Goal: Book appointment/travel/reservation

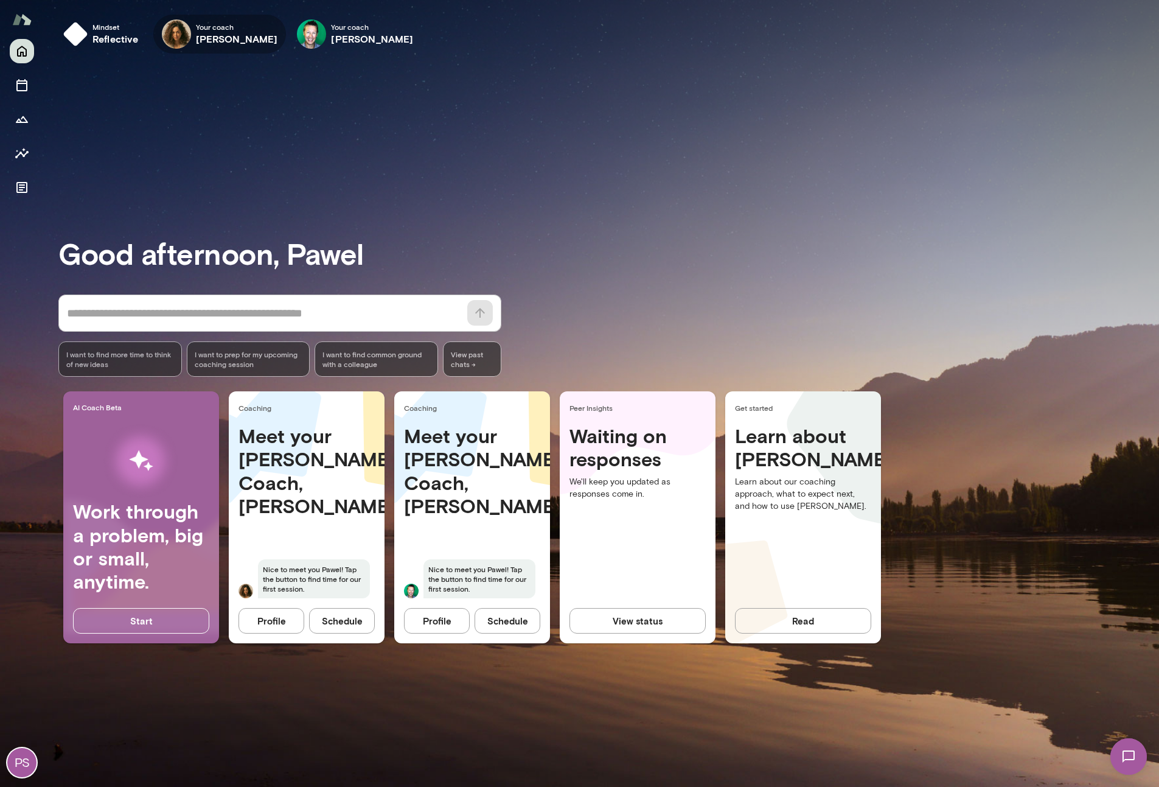
click at [201, 41] on h6 "[PERSON_NAME]" at bounding box center [237, 39] width 82 height 15
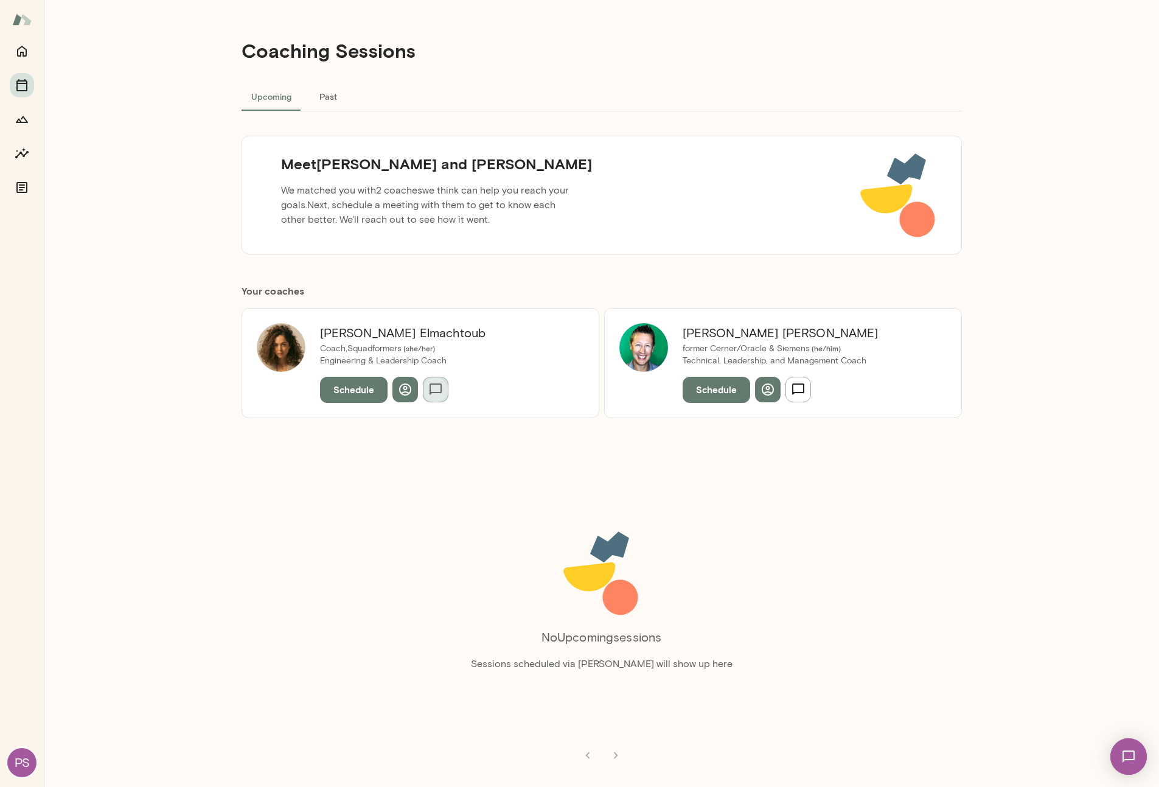
click at [442, 394] on button "button" at bounding box center [436, 390] width 26 height 26
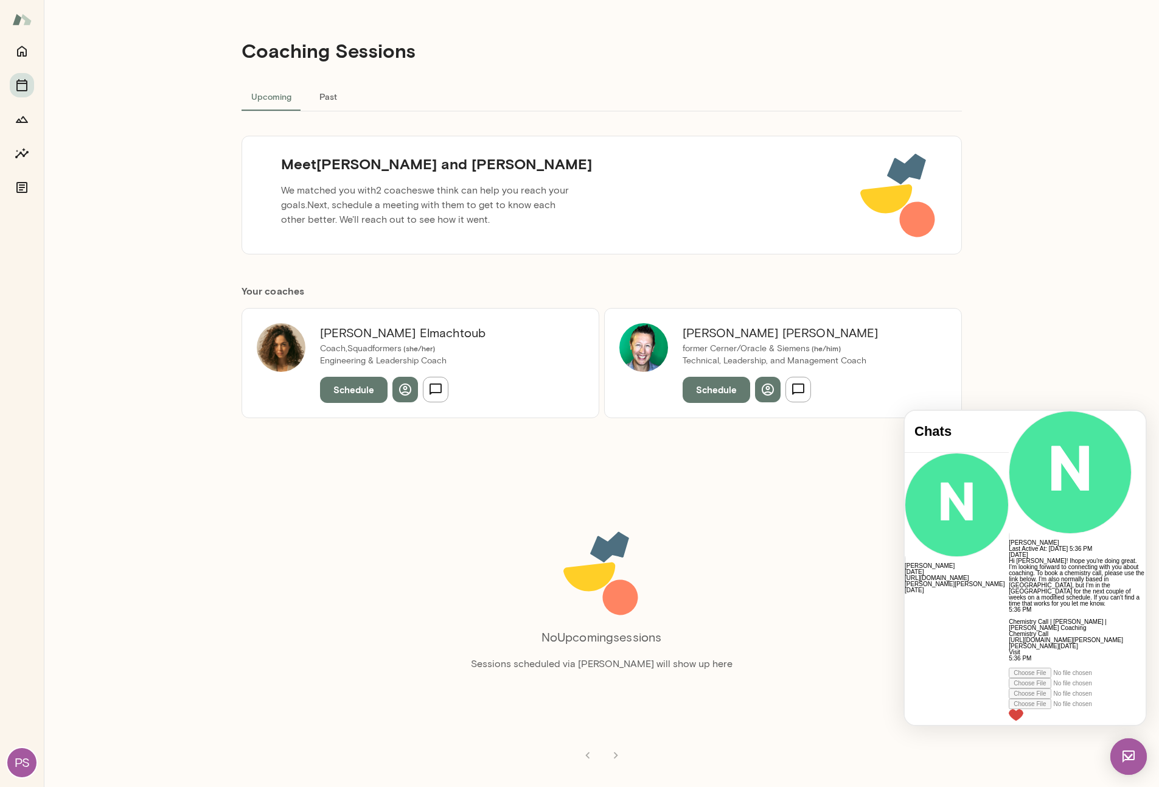
scroll to position [86, 0]
click at [803, 392] on icon "button" at bounding box center [798, 389] width 12 height 12
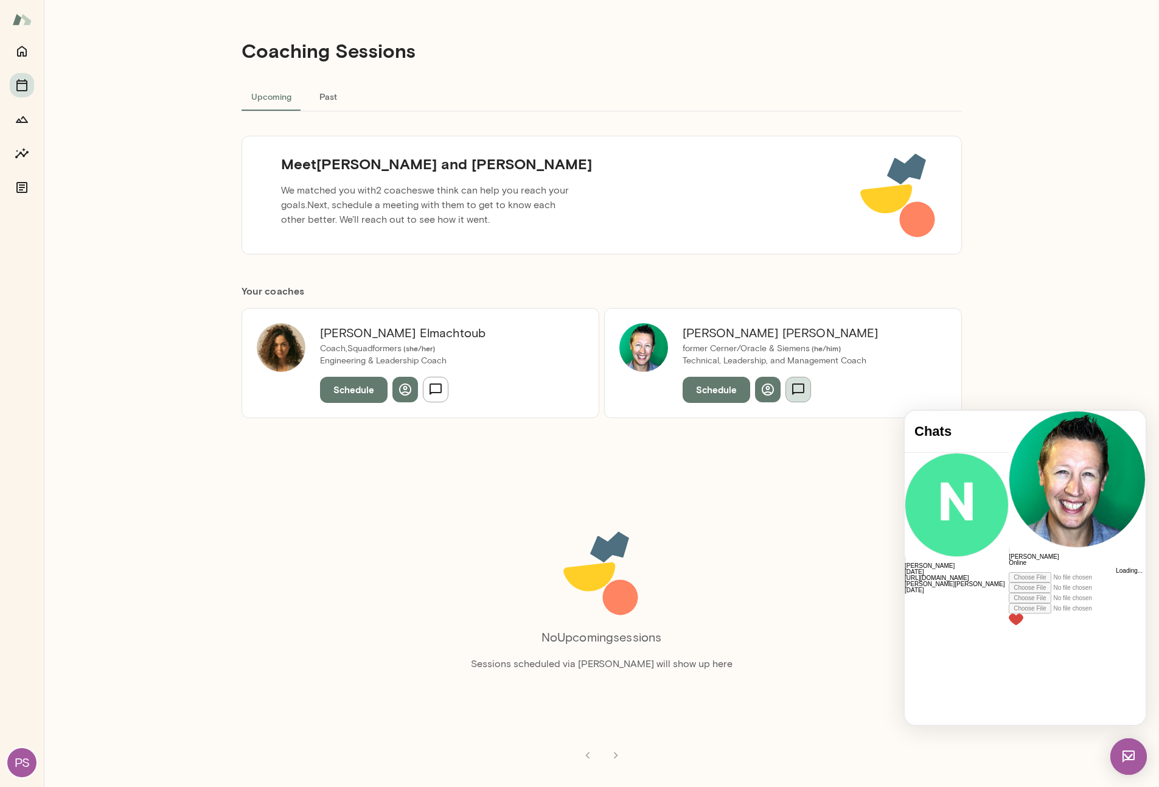
scroll to position [0, 0]
click at [797, 394] on icon "button" at bounding box center [798, 389] width 15 height 15
click at [770, 391] on icon "button" at bounding box center [768, 389] width 15 height 15
click at [794, 395] on icon "button" at bounding box center [798, 389] width 15 height 15
click at [344, 392] on button "Schedule" at bounding box center [354, 390] width 68 height 26
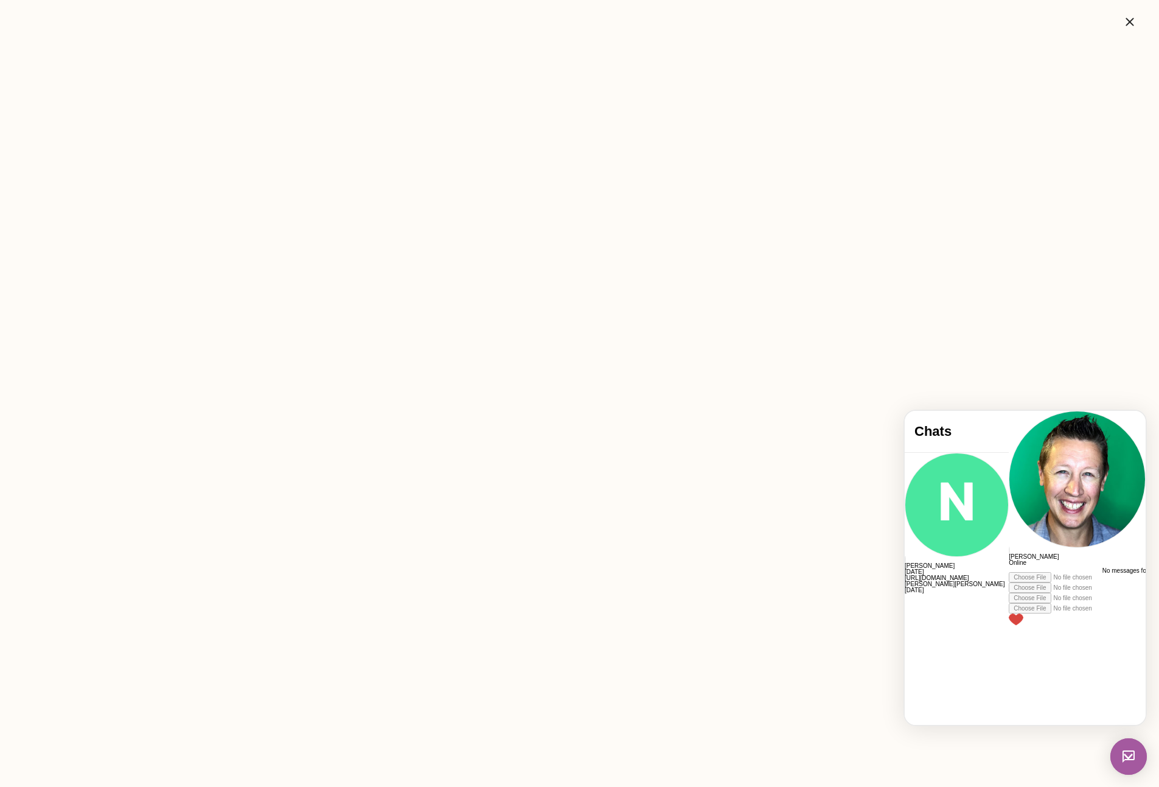
click at [1126, 750] on img at bounding box center [1128, 756] width 37 height 37
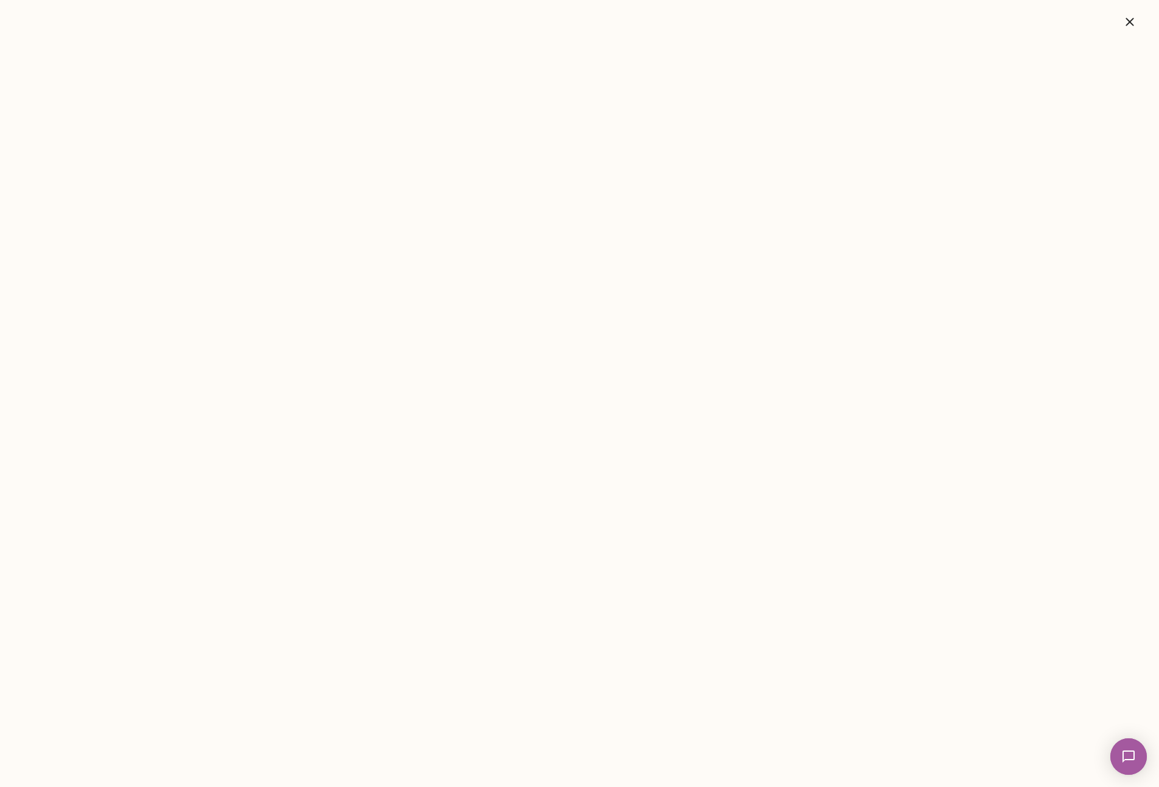
click at [1122, 755] on img at bounding box center [1129, 756] width 50 height 50
click at [1122, 755] on img at bounding box center [1128, 756] width 37 height 37
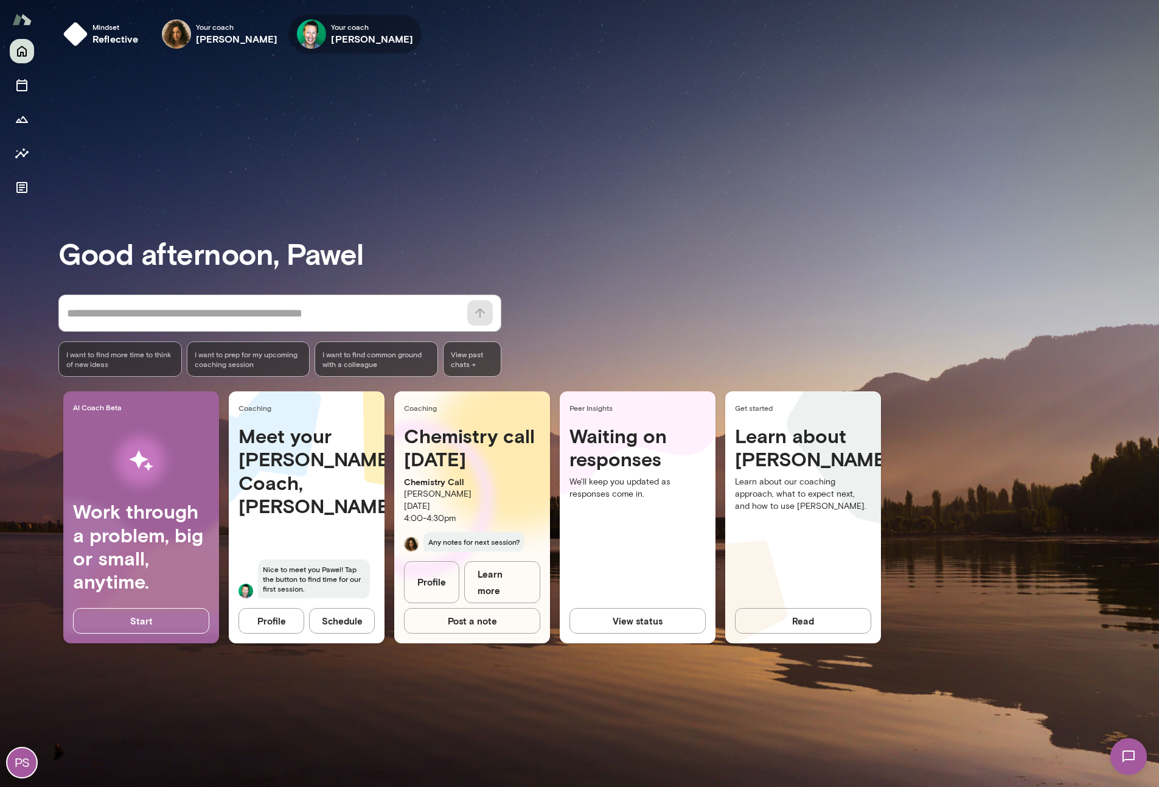
click at [345, 27] on span "Your coach" at bounding box center [372, 27] width 82 height 10
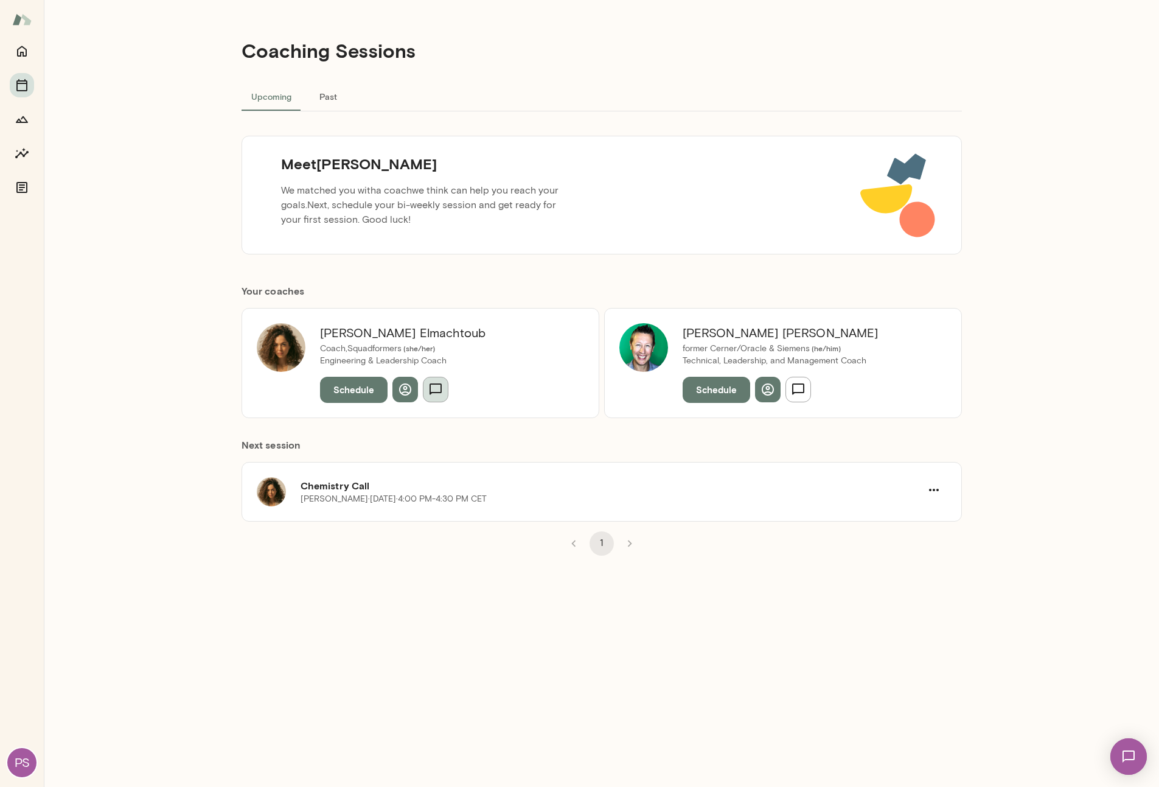
click at [435, 385] on icon "button" at bounding box center [435, 389] width 15 height 15
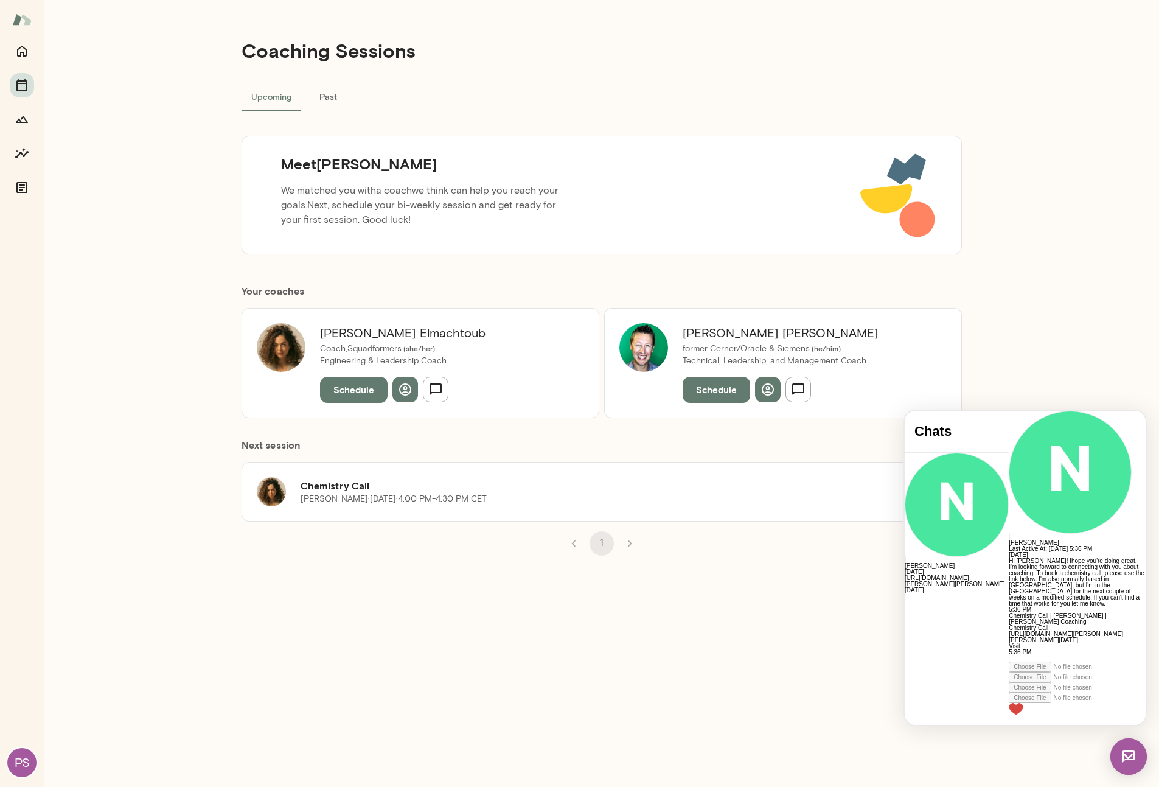
click at [1009, 540] on h6 "[PERSON_NAME]" at bounding box center [1077, 543] width 137 height 6
copy h6 "[PERSON_NAME]"
click at [1009, 661] on div at bounding box center [1077, 658] width 137 height 6
paste div
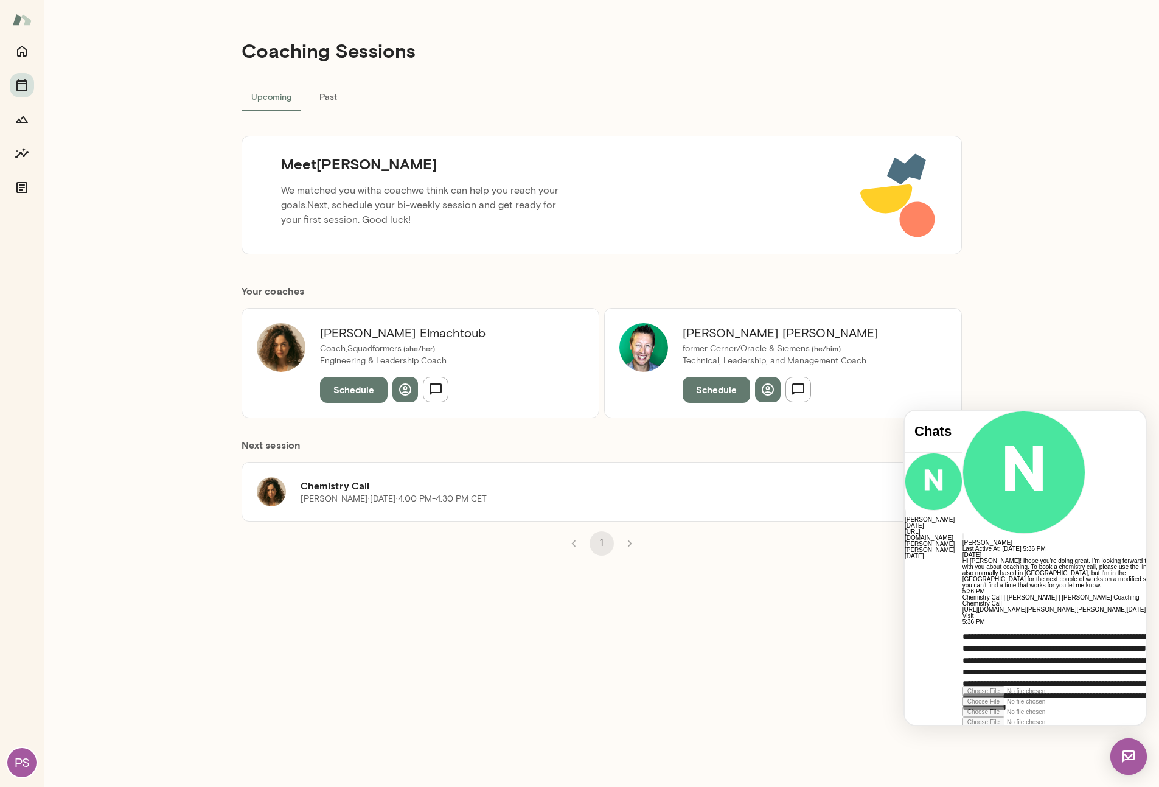
scroll to position [3, 0]
click at [1053, 655] on p "**********" at bounding box center [1073, 643] width 220 height 24
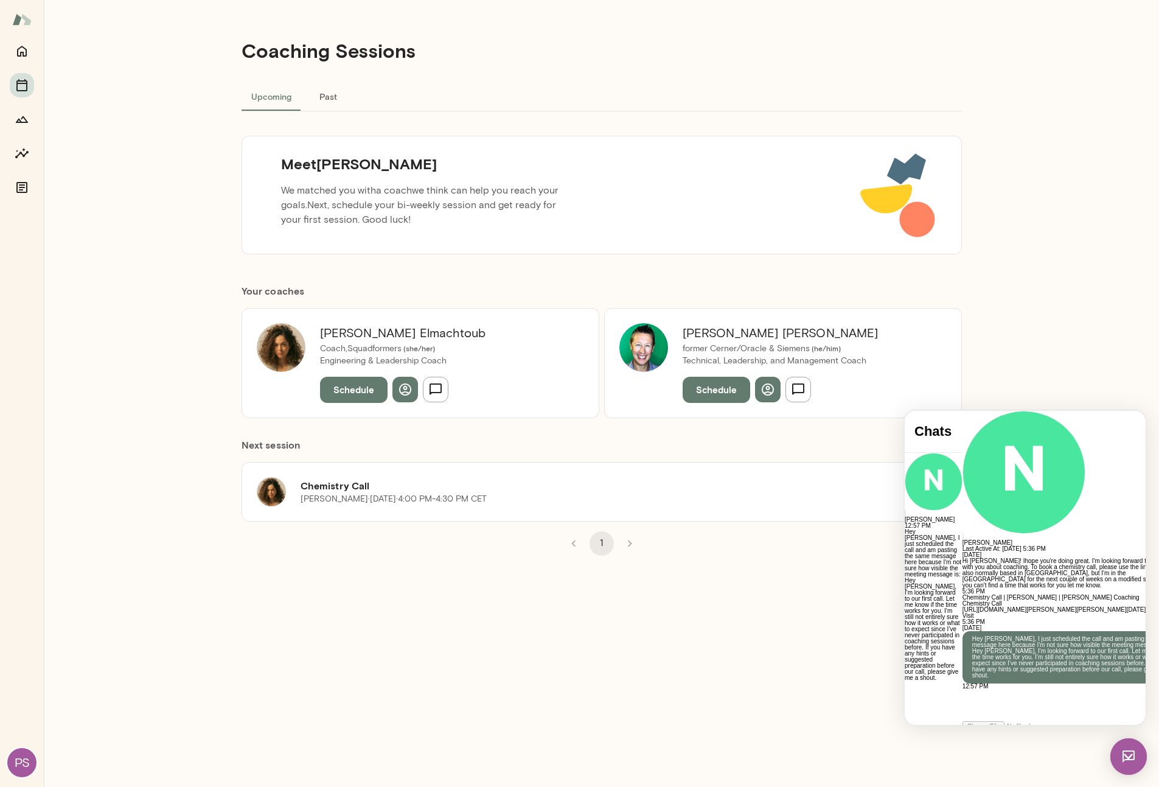
click at [345, 333] on h6 "[PERSON_NAME]" at bounding box center [403, 332] width 166 height 19
click at [351, 330] on h6 "[PERSON_NAME]" at bounding box center [403, 332] width 166 height 19
click at [228, 358] on div "Coaching Sessions Upcoming Past Meet [PERSON_NAME] We matched you with a coach …" at bounding box center [601, 393] width 1115 height 787
click at [227, 366] on div "Coaching Sessions Upcoming Past Meet [PERSON_NAME] We matched you with a coach …" at bounding box center [601, 393] width 1115 height 787
click at [1107, 376] on div "Coaching Sessions Upcoming Past Meet [PERSON_NAME] We matched you with a coach …" at bounding box center [601, 393] width 1115 height 787
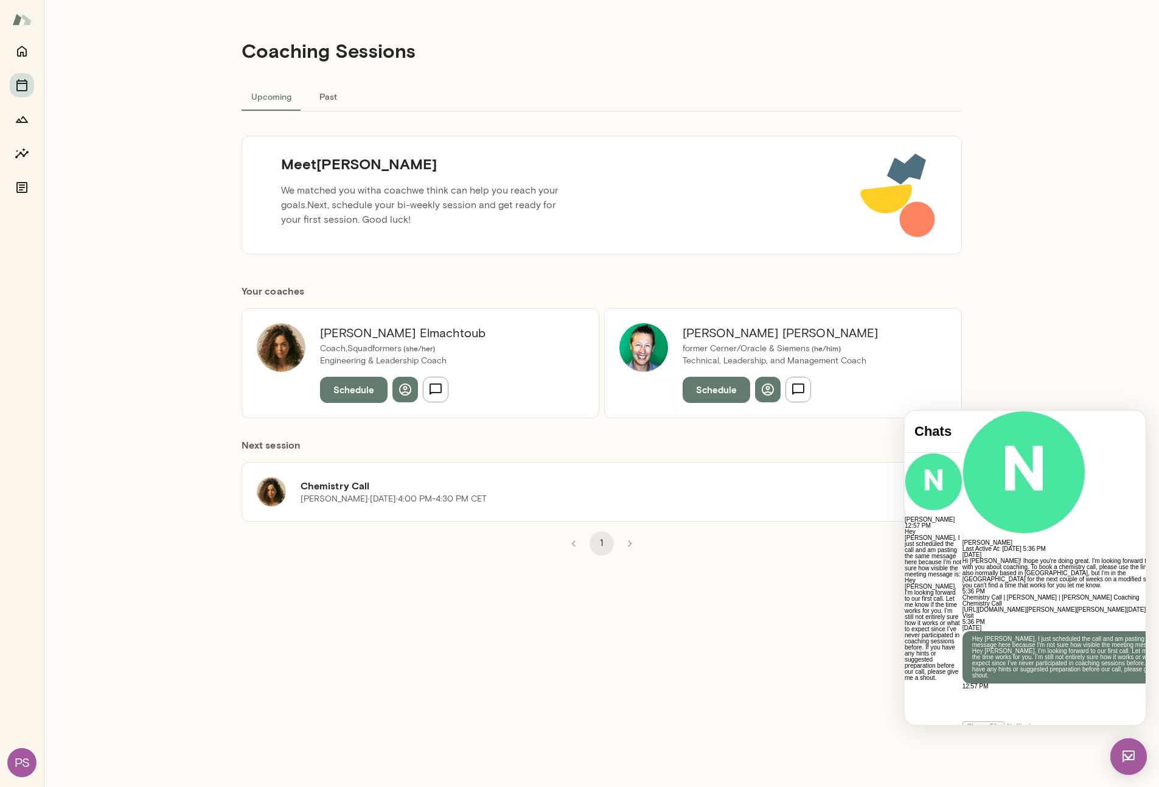
drag, startPoint x: 762, startPoint y: 648, endPoint x: 765, endPoint y: 631, distance: 17.3
click at [762, 648] on div "Coaching Sessions Upcoming Past Meet [PERSON_NAME] We matched you with a coach …" at bounding box center [602, 393] width 730 height 787
click at [389, 332] on h6 "[PERSON_NAME]" at bounding box center [403, 332] width 166 height 19
click at [350, 327] on h6 "[PERSON_NAME]" at bounding box center [403, 332] width 166 height 19
click at [342, 332] on h6 "[PERSON_NAME]" at bounding box center [403, 332] width 166 height 19
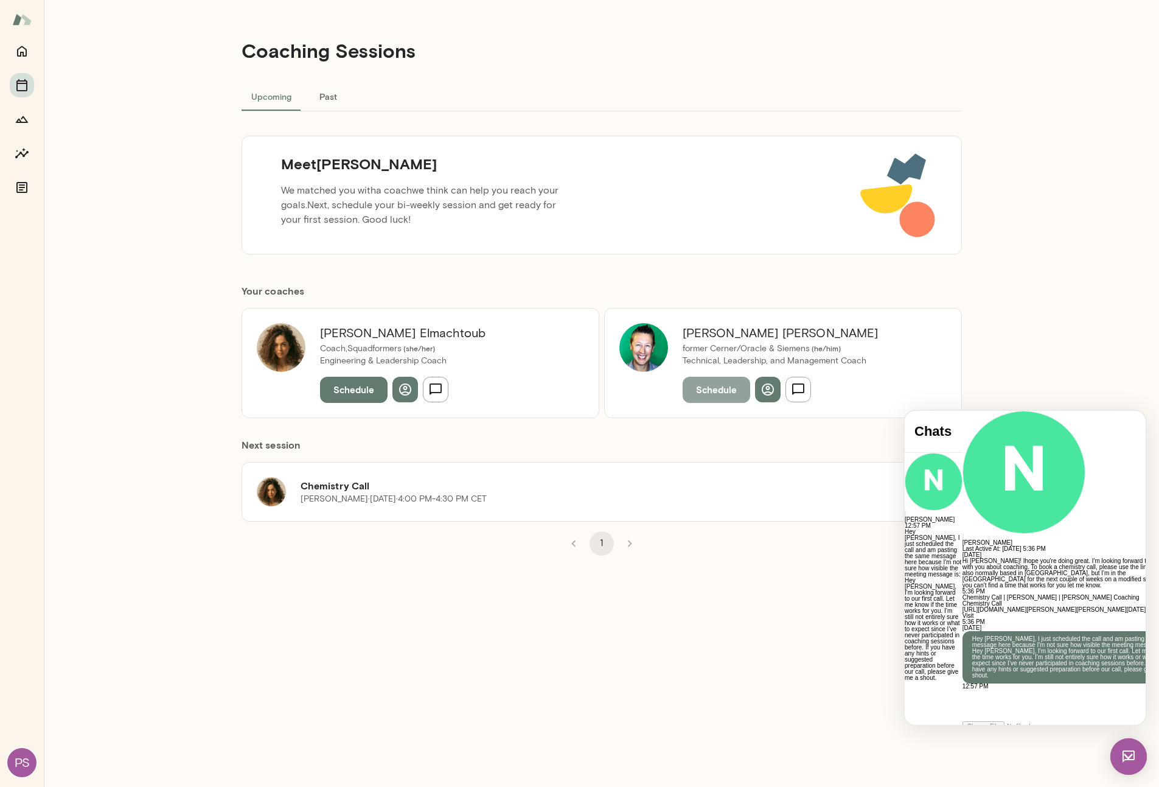
click at [704, 391] on button "Schedule" at bounding box center [717, 390] width 68 height 26
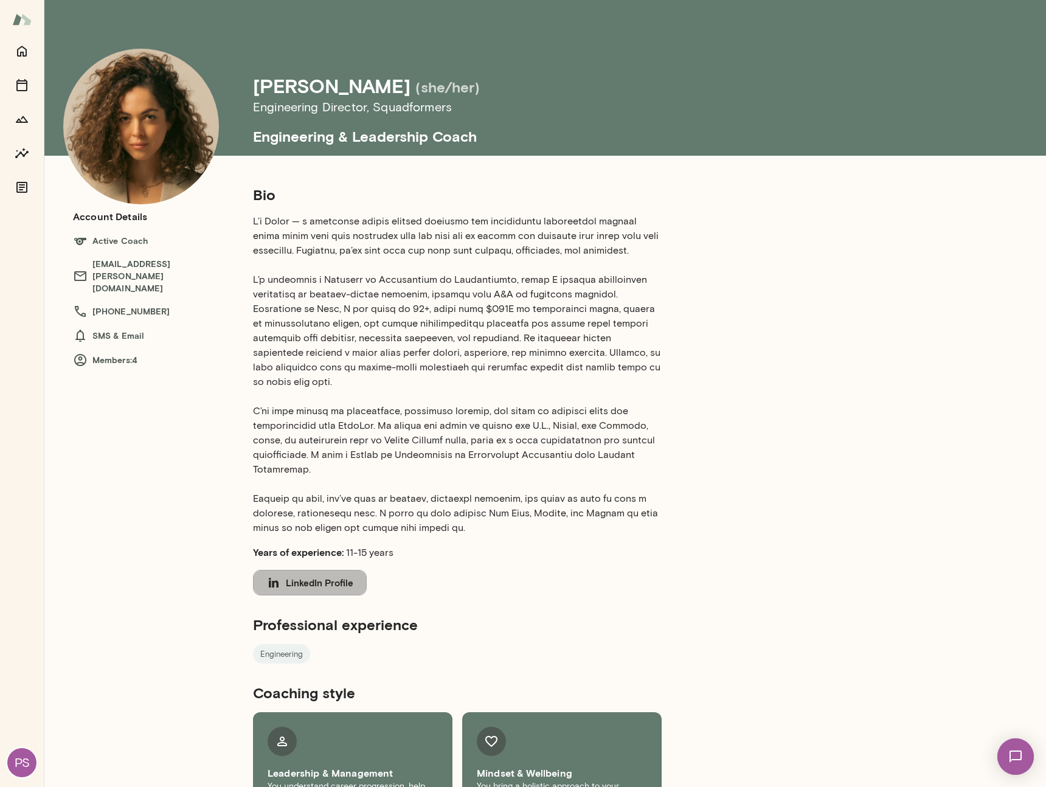
click at [304, 570] on button "LinkedIn Profile" at bounding box center [310, 583] width 114 height 26
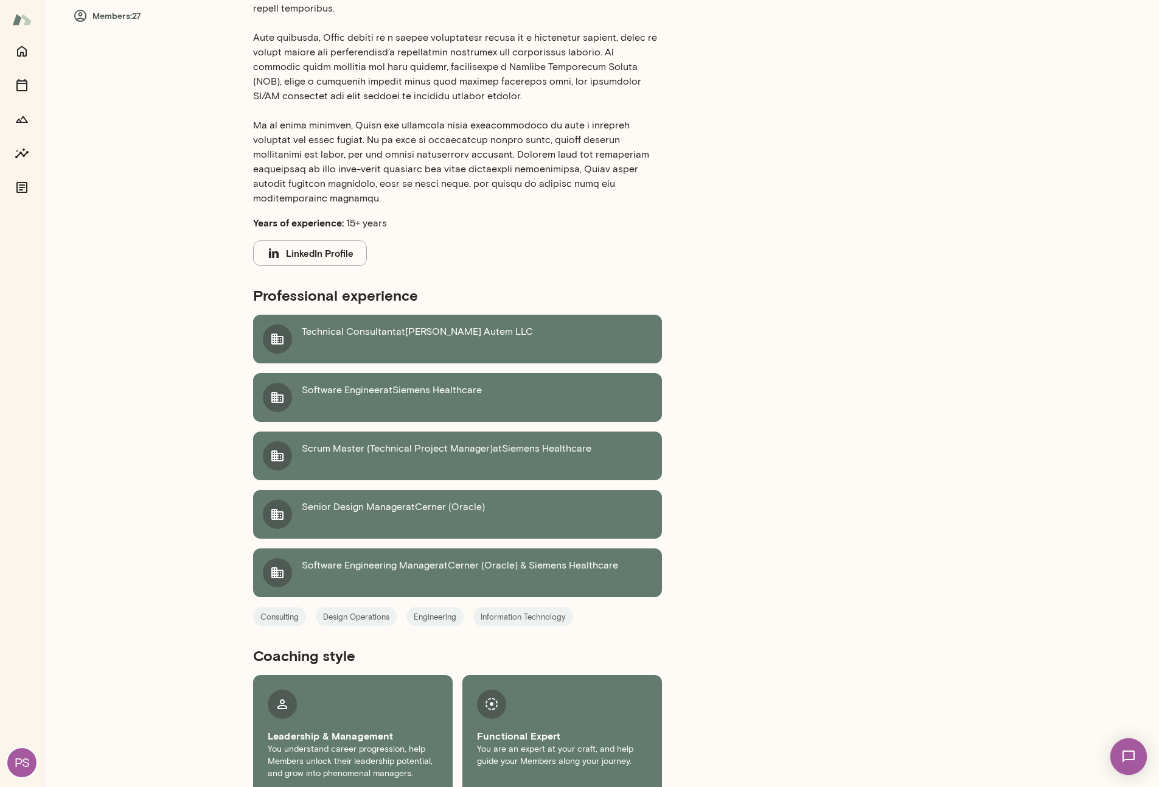
scroll to position [347, 0]
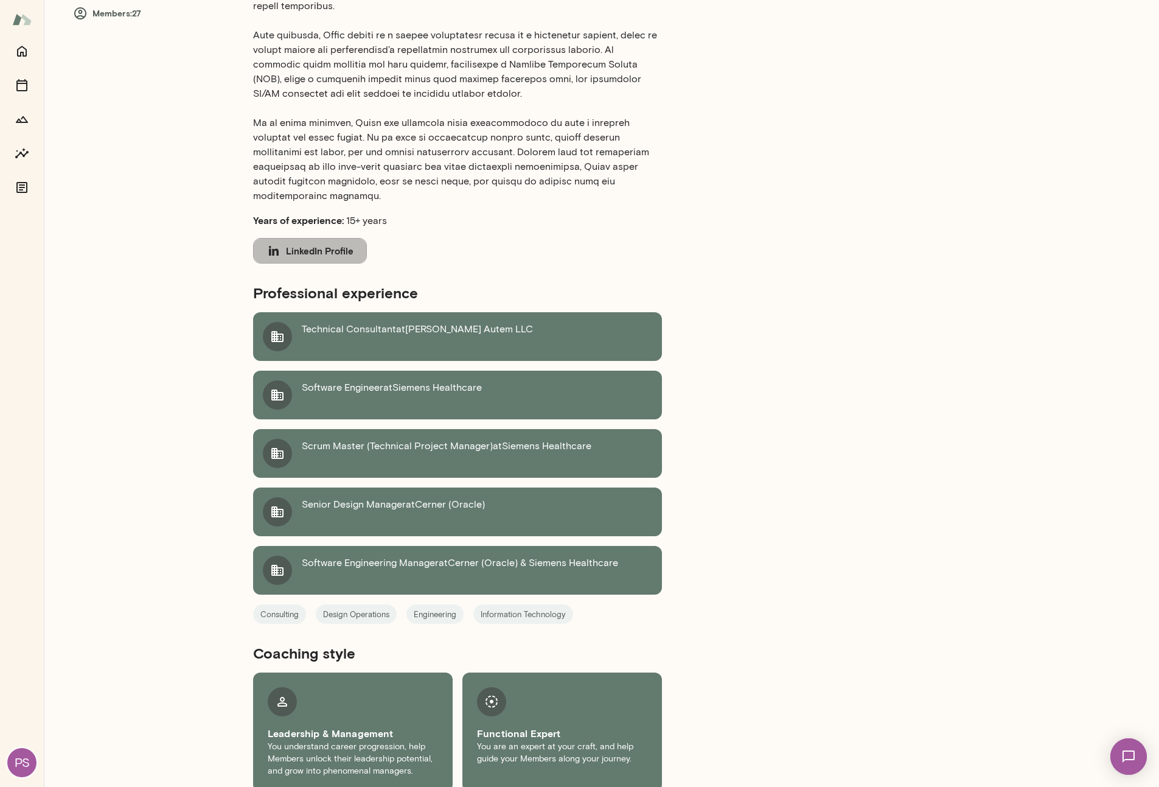
click at [319, 238] on button "LinkedIn Profile" at bounding box center [310, 251] width 114 height 26
